Goal: Task Accomplishment & Management: Complete application form

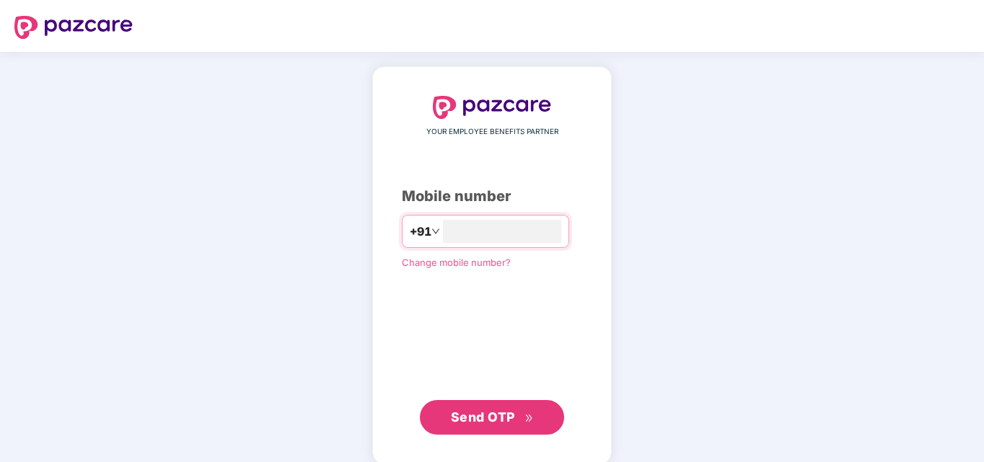
type input "**********"
click at [473, 420] on span "Send OTP" at bounding box center [483, 415] width 64 height 15
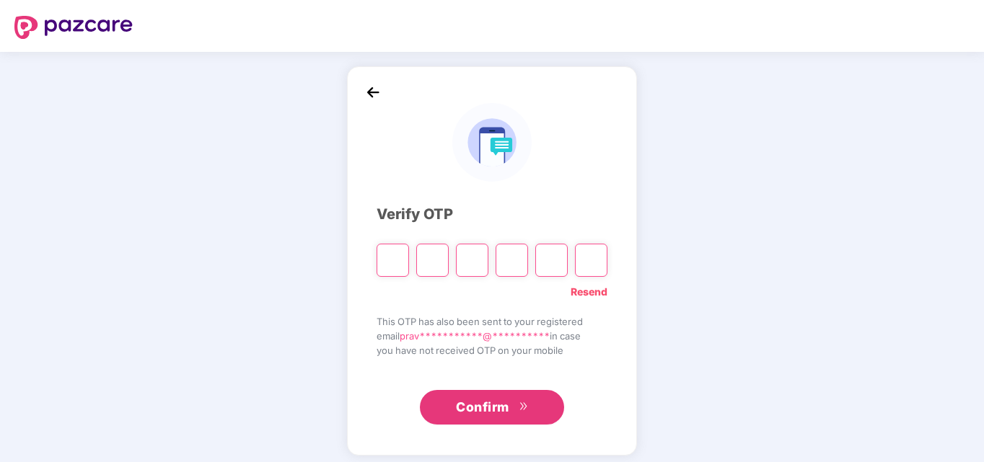
type input "*"
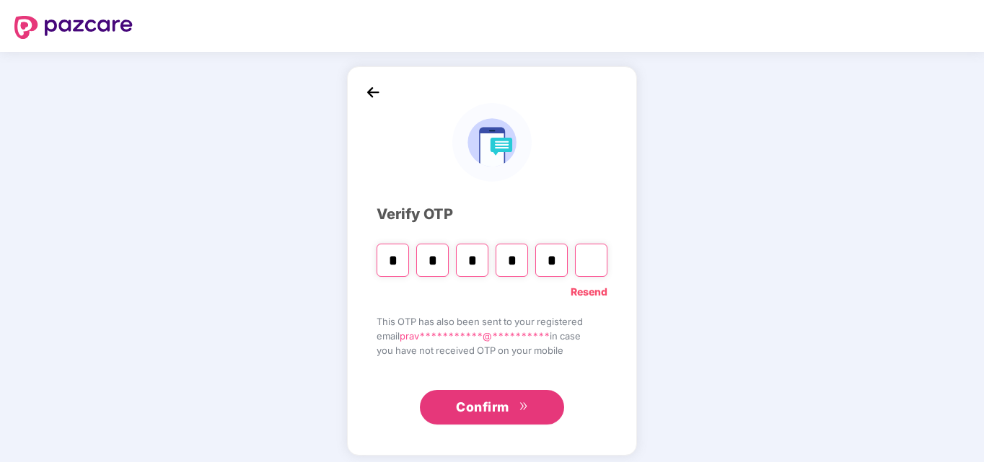
type input "*"
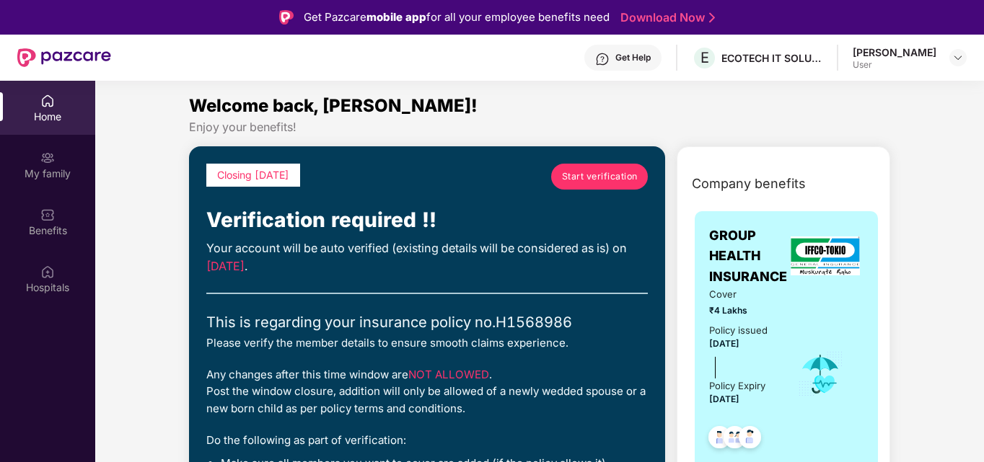
click at [595, 177] on span "Start verification" at bounding box center [600, 176] width 76 height 14
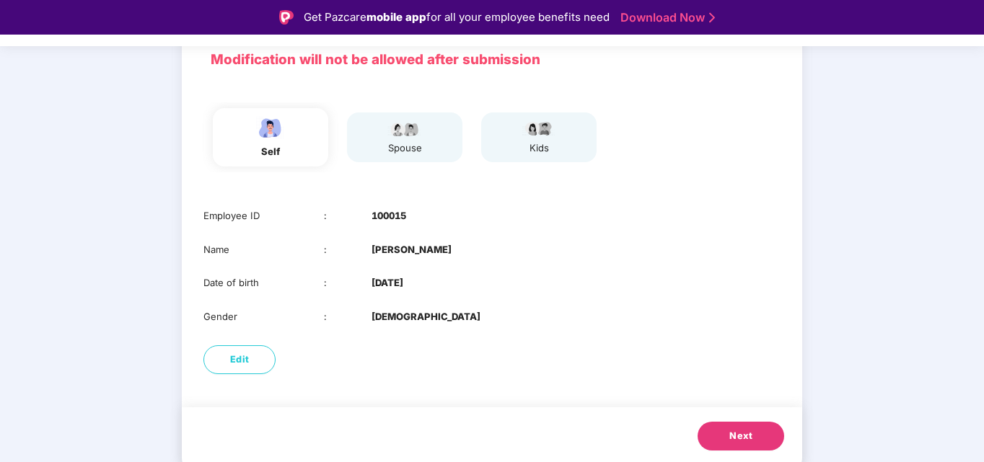
scroll to position [108, 0]
click at [736, 444] on button "Next" at bounding box center [740, 434] width 87 height 29
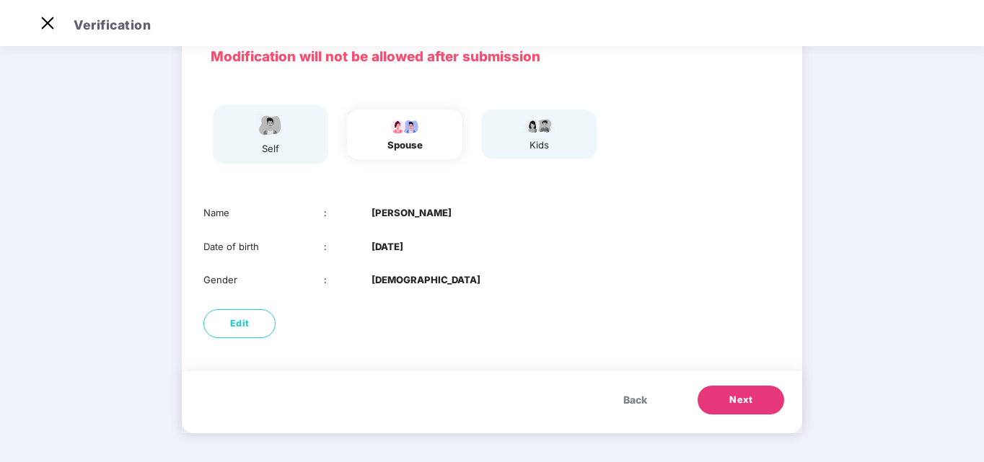
click at [735, 402] on span "Next" at bounding box center [740, 400] width 23 height 14
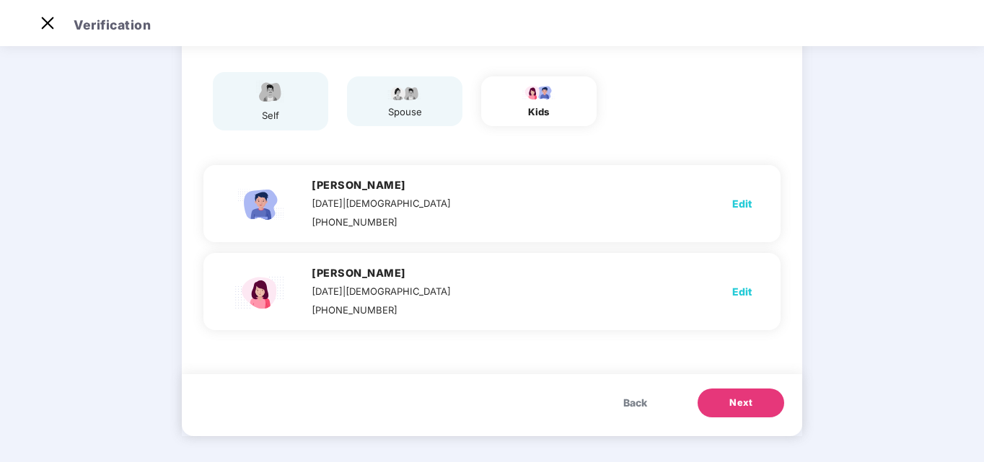
click at [641, 400] on span "Back" at bounding box center [635, 403] width 24 height 16
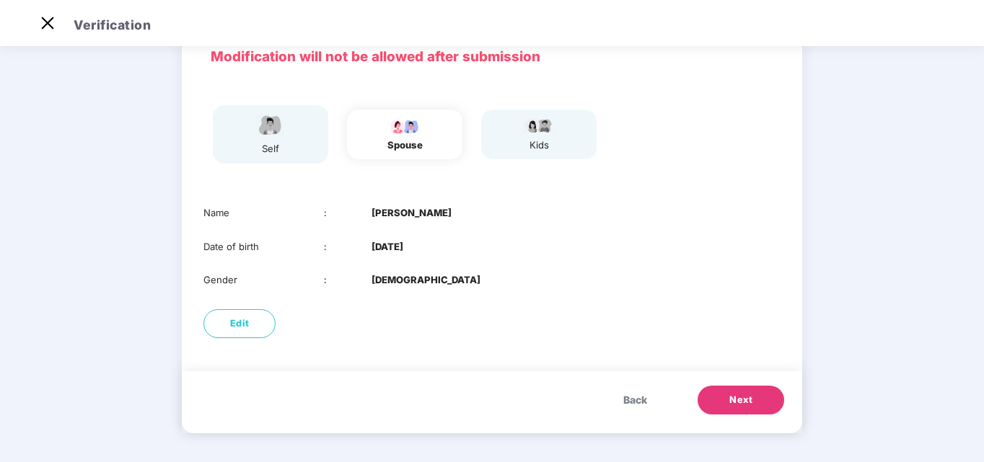
click at [715, 401] on button "Next" at bounding box center [740, 400] width 87 height 29
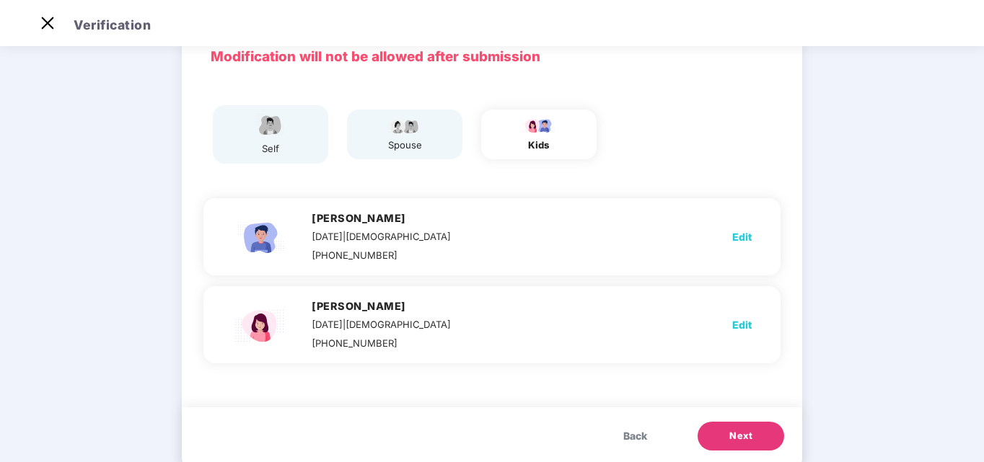
click at [749, 438] on span "Next" at bounding box center [740, 436] width 23 height 14
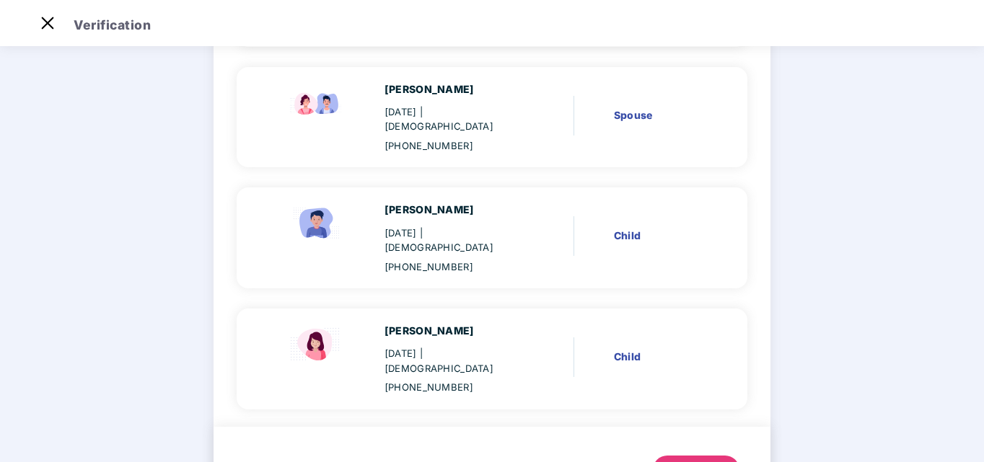
scroll to position [255, 0]
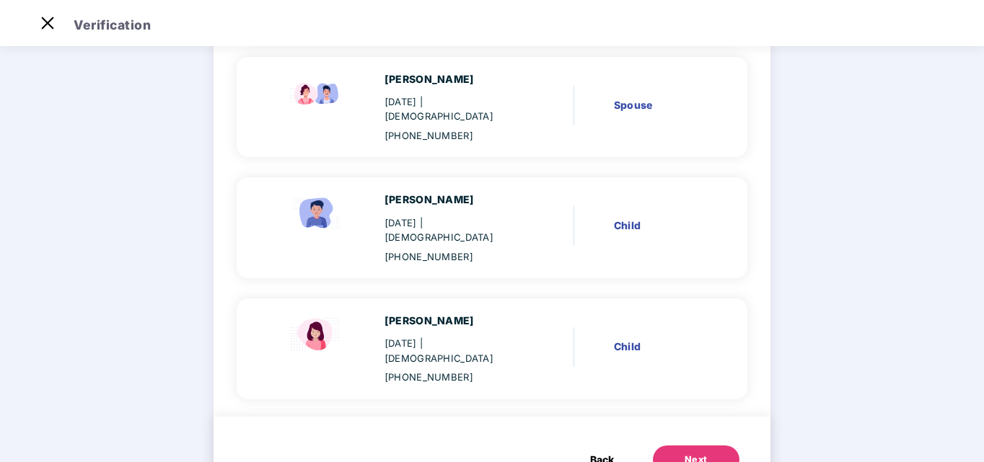
click at [715, 446] on button "Next" at bounding box center [696, 460] width 87 height 29
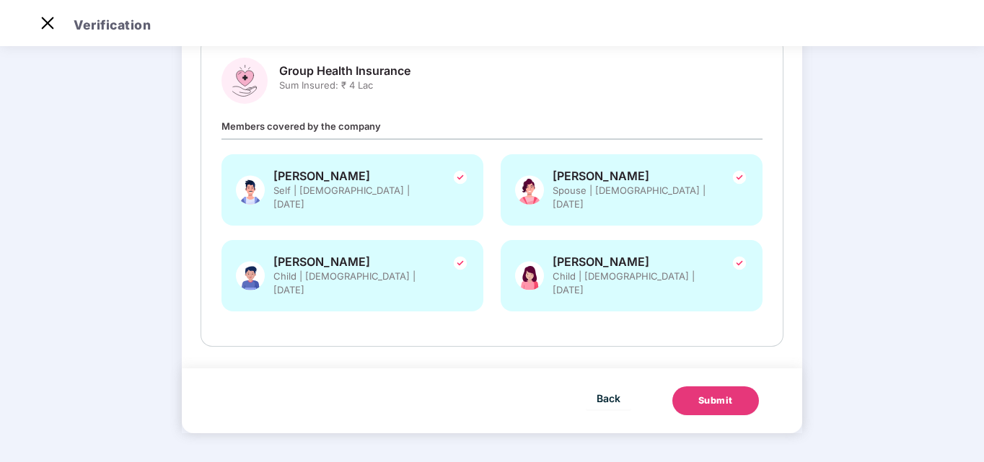
scroll to position [152, 0]
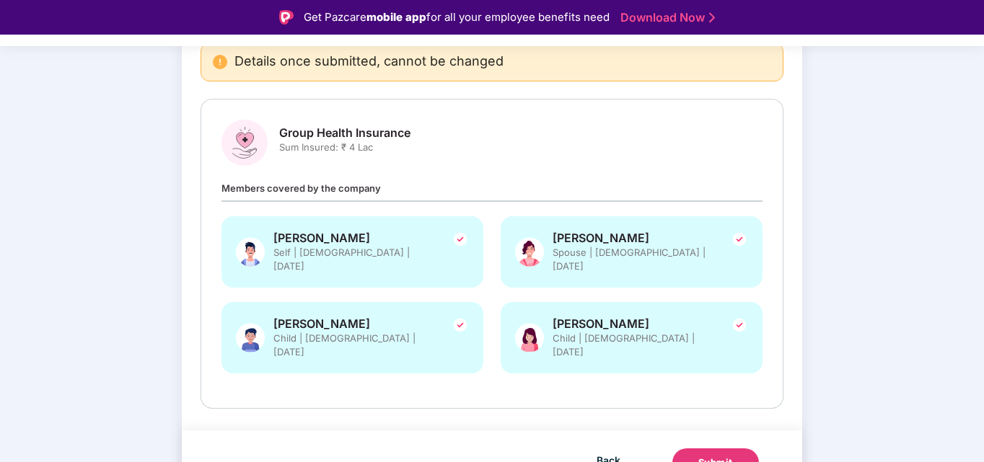
click at [711, 456] on div "Submit" at bounding box center [715, 463] width 35 height 14
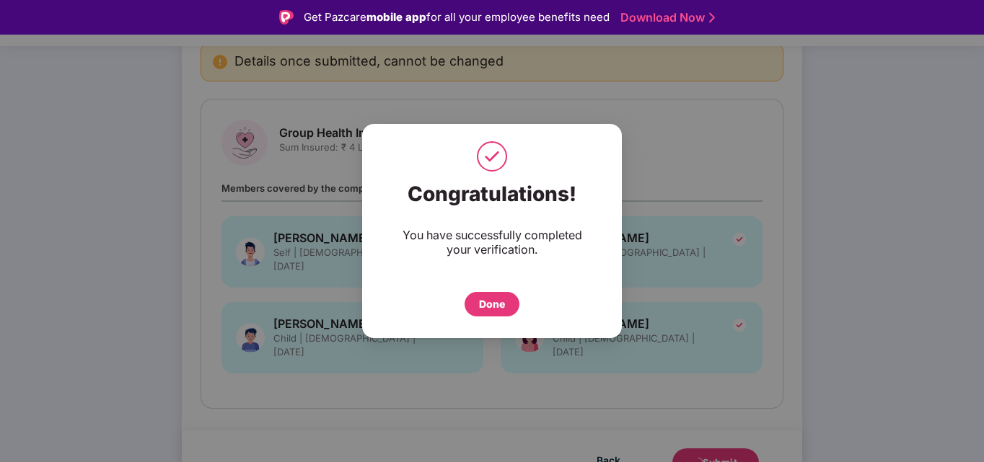
click at [479, 305] on div "Done" at bounding box center [492, 304] width 26 height 16
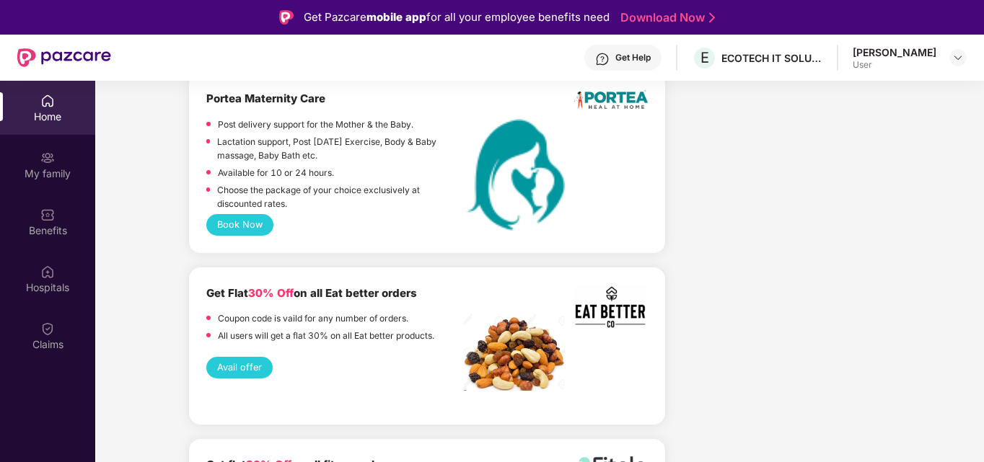
scroll to position [1875, 0]
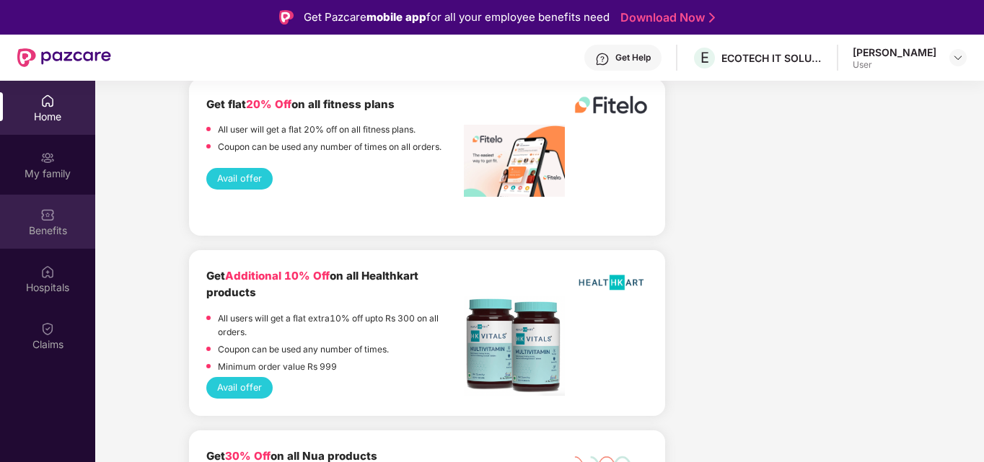
click at [44, 216] on img at bounding box center [47, 215] width 14 height 14
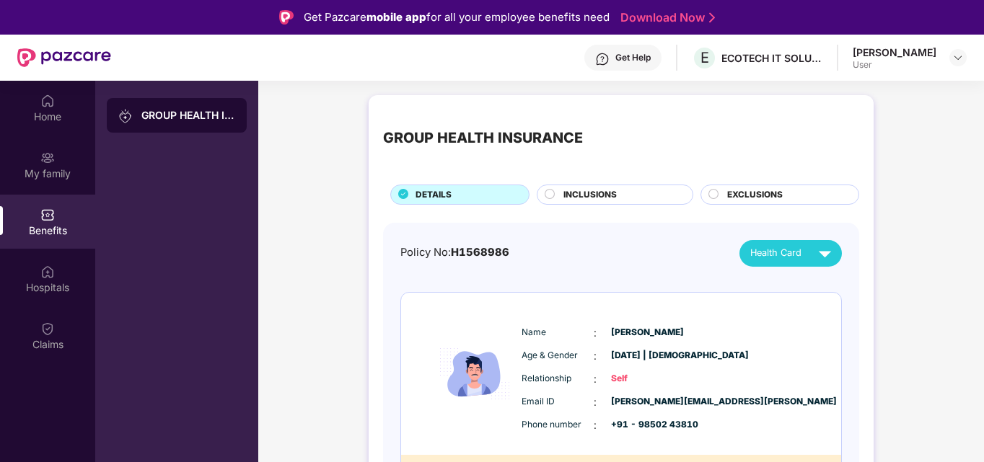
click at [558, 193] on div "INCLUSIONS" at bounding box center [620, 196] width 129 height 16
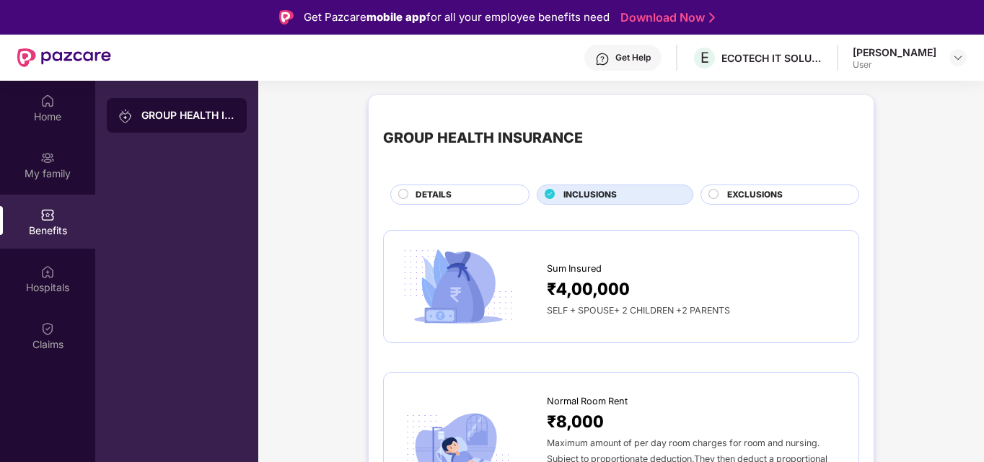
click at [732, 196] on span "EXCLUSIONS" at bounding box center [755, 195] width 56 height 14
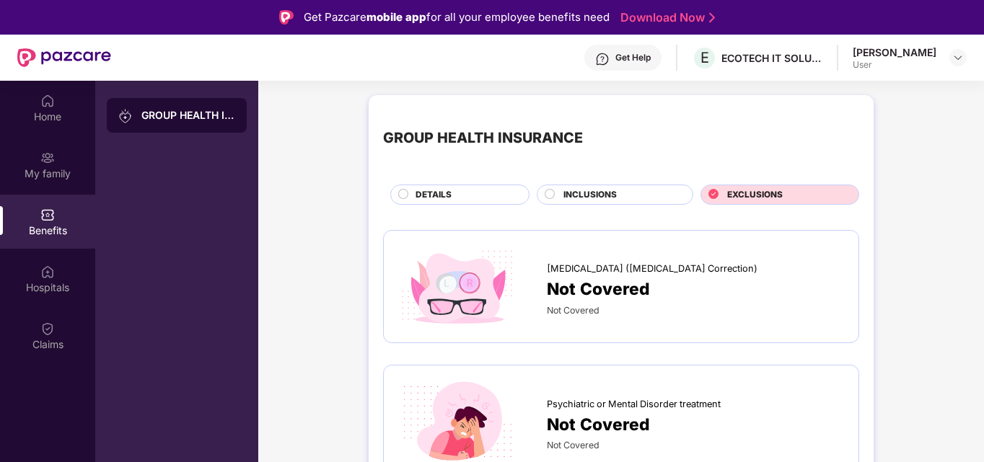
click at [614, 190] on span "INCLUSIONS" at bounding box center [589, 195] width 53 height 14
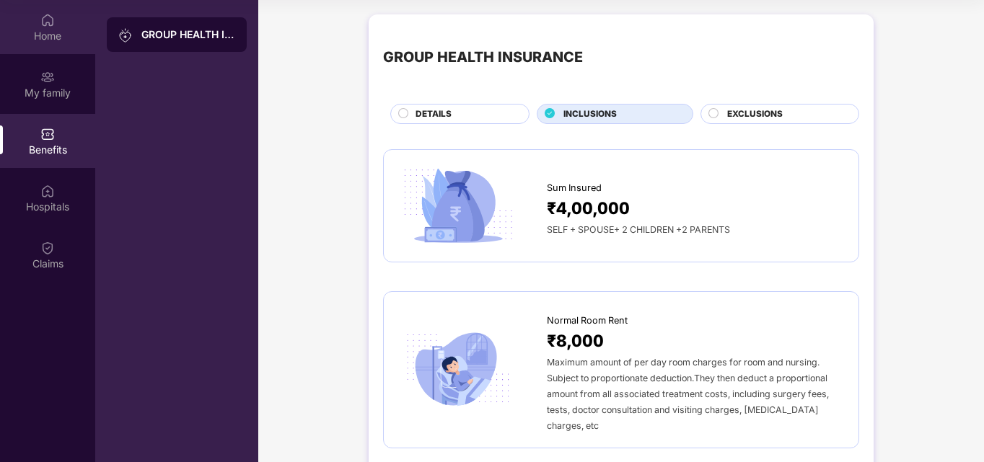
click at [30, 24] on div "Home" at bounding box center [47, 27] width 95 height 54
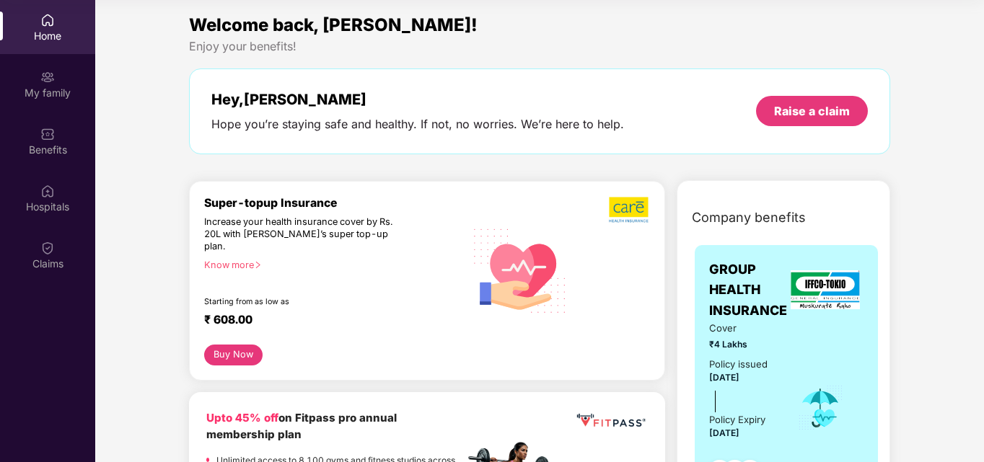
click at [232, 347] on button "Buy Now" at bounding box center [233, 355] width 58 height 21
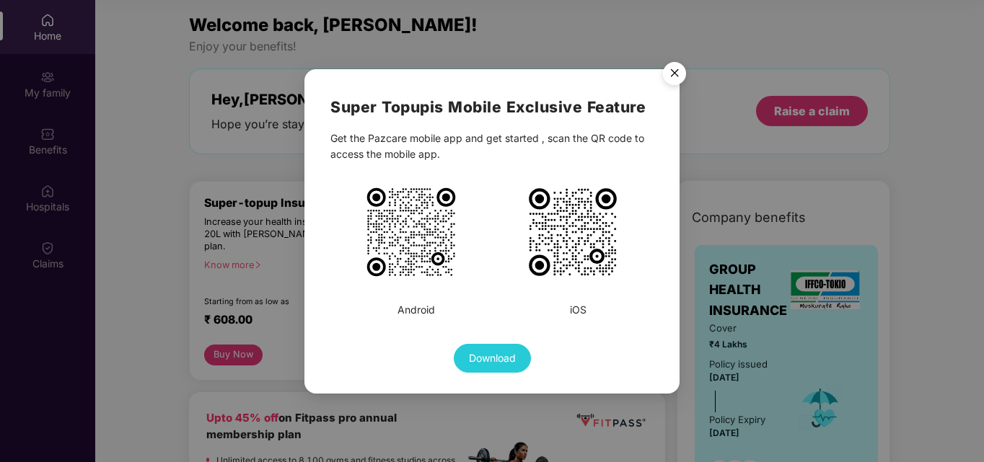
click at [671, 71] on img "Close" at bounding box center [674, 76] width 40 height 40
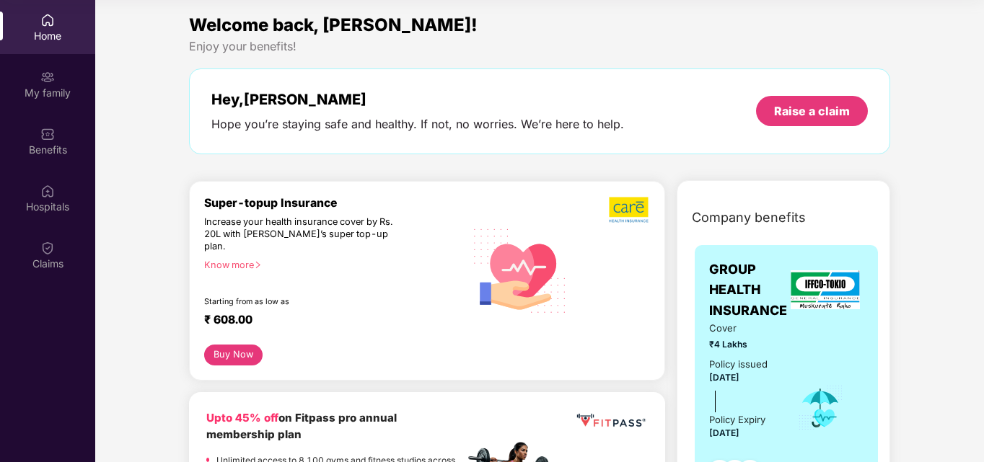
click at [242, 260] on div "Know more" at bounding box center [330, 265] width 252 height 10
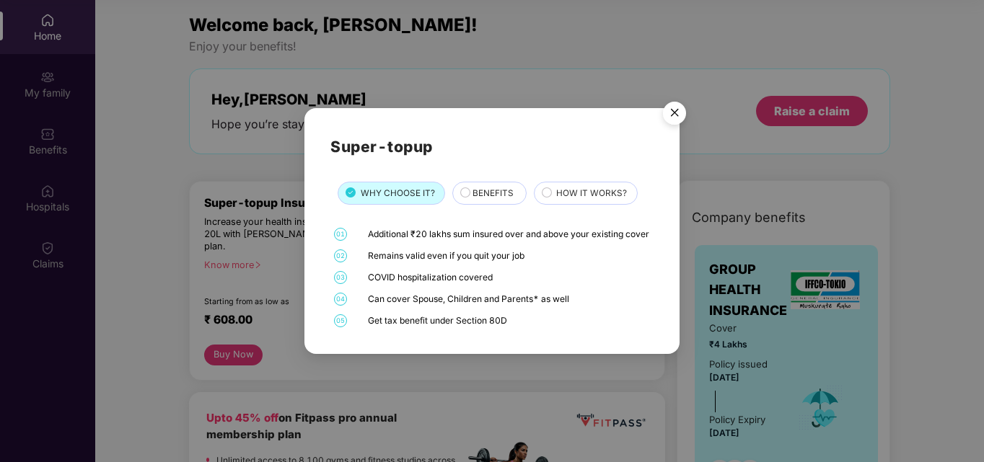
click at [501, 188] on span "BENEFITS" at bounding box center [492, 194] width 41 height 14
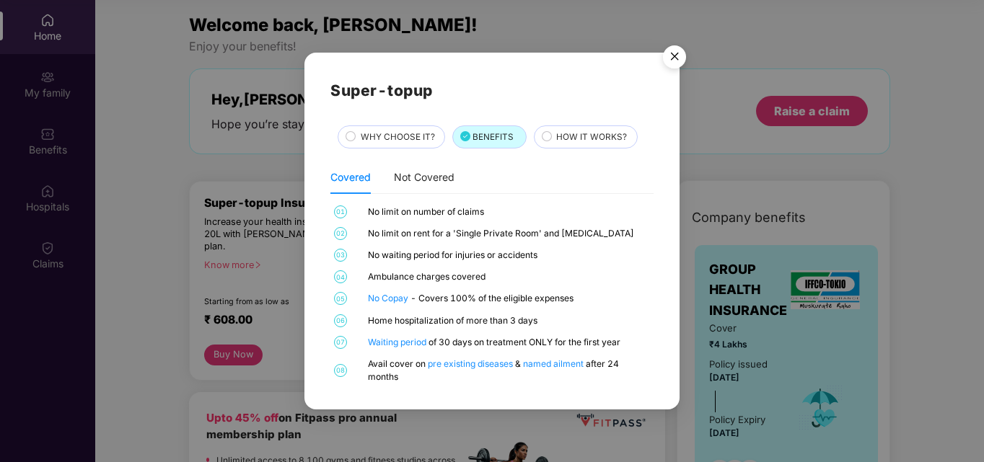
click at [571, 133] on span "HOW IT WORKS?" at bounding box center [591, 138] width 71 height 14
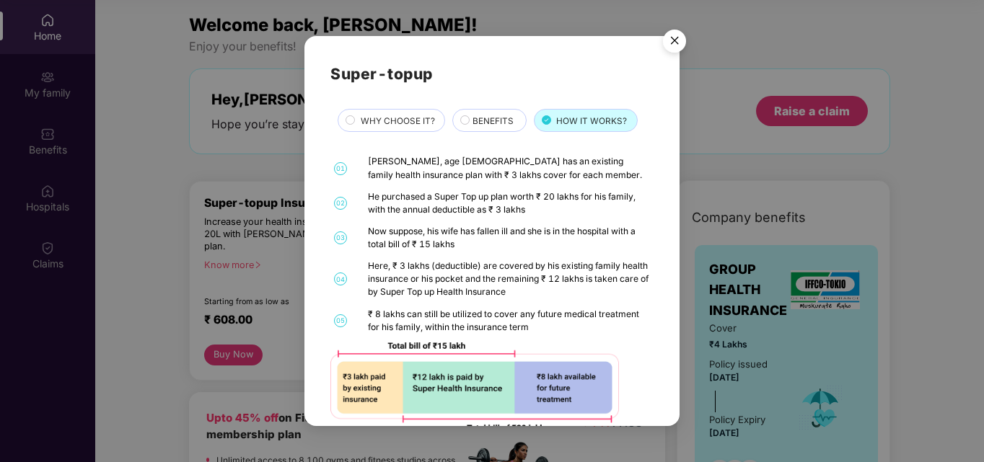
click at [493, 120] on span "BENEFITS" at bounding box center [492, 122] width 41 height 14
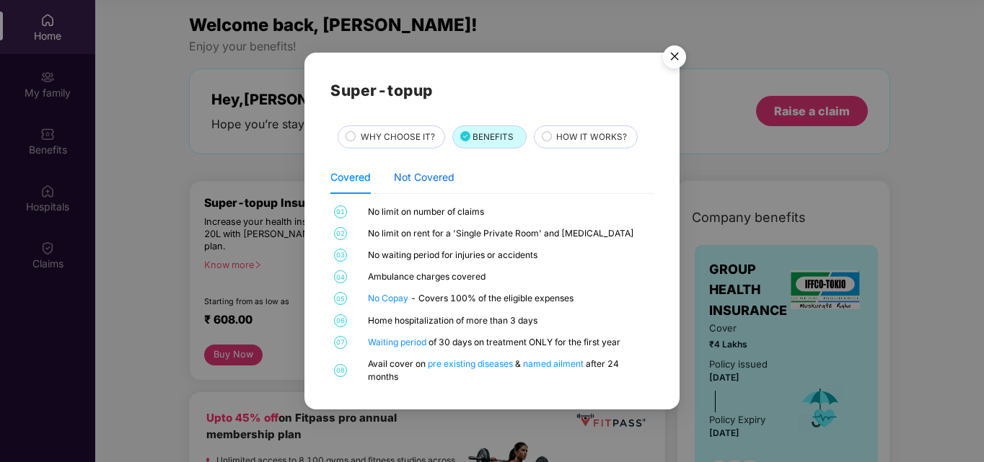
click at [405, 177] on div "Not Covered" at bounding box center [424, 177] width 61 height 16
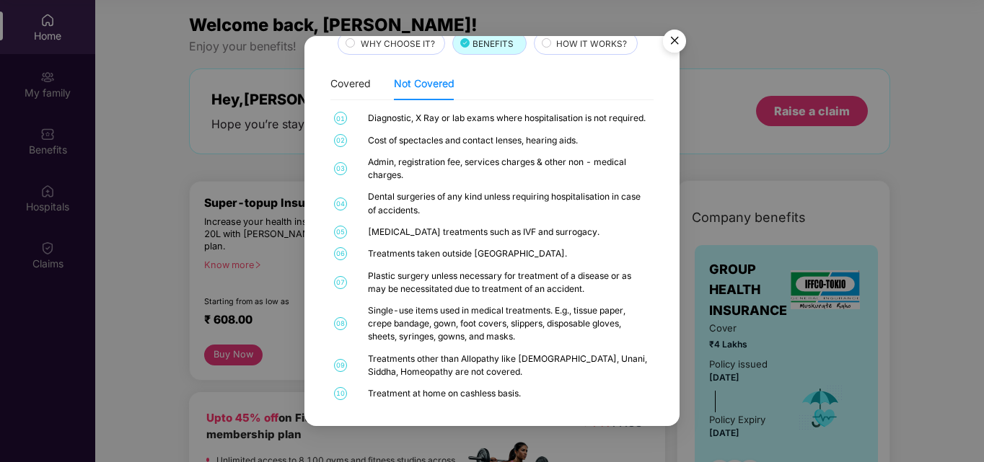
scroll to position [78, 0]
click at [669, 43] on img "Close" at bounding box center [674, 43] width 40 height 40
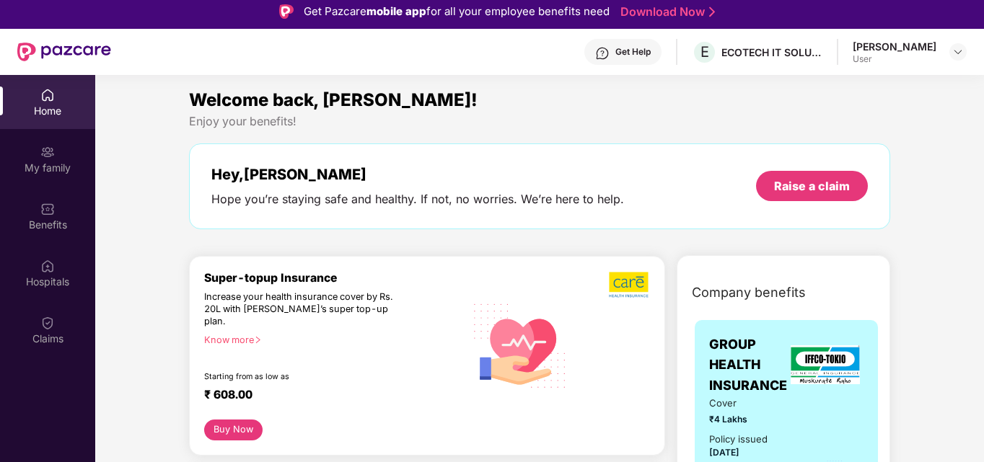
scroll to position [0, 0]
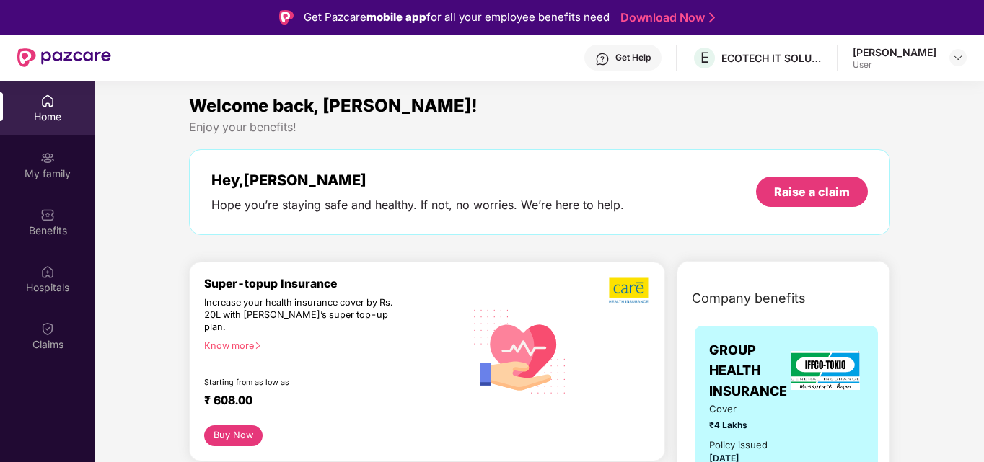
click at [63, 117] on div "Home" at bounding box center [47, 117] width 95 height 14
click at [35, 170] on div "My family" at bounding box center [47, 174] width 95 height 14
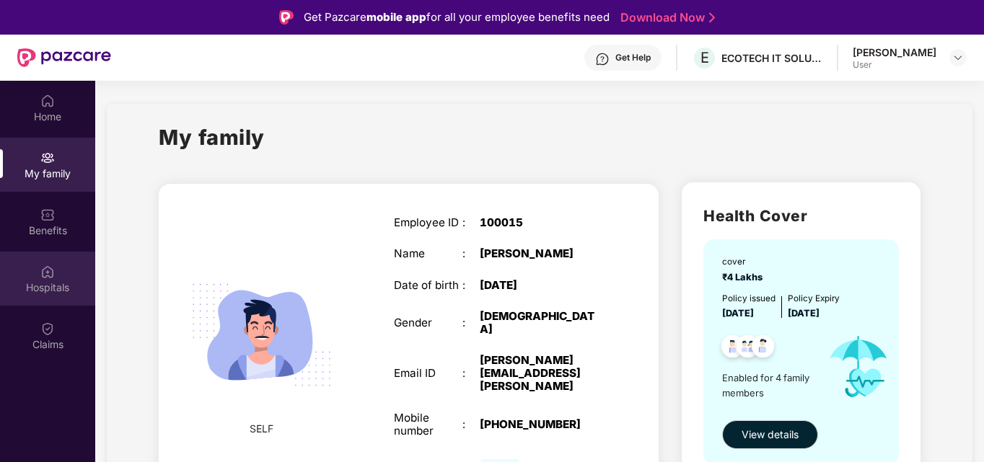
click at [42, 283] on div "Hospitals" at bounding box center [47, 288] width 95 height 14
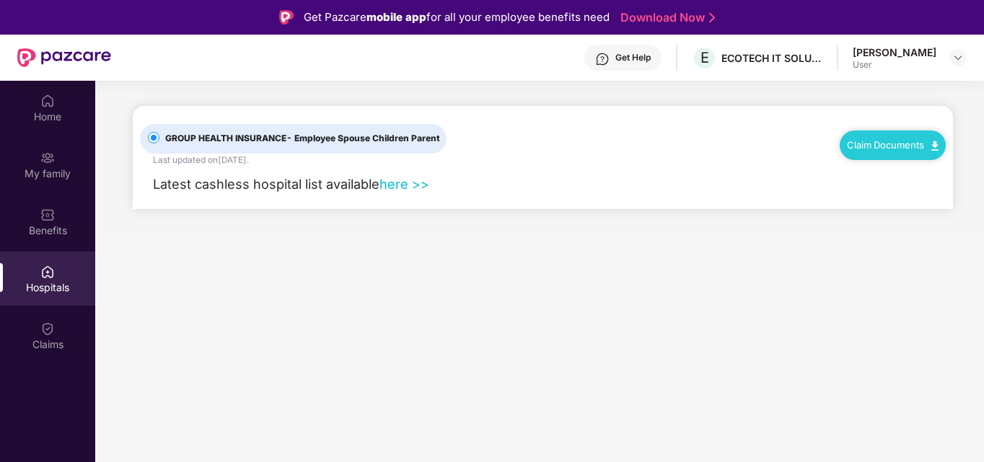
click at [395, 189] on link "here >>" at bounding box center [404, 184] width 50 height 16
